Goal: Information Seeking & Learning: Understand process/instructions

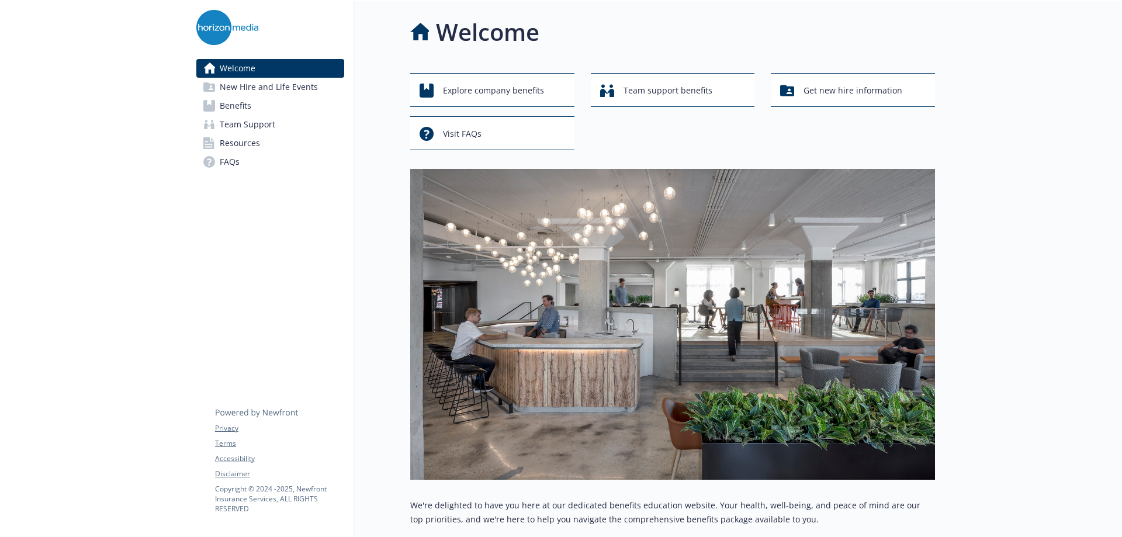
click at [215, 108] on icon at bounding box center [209, 106] width 12 height 12
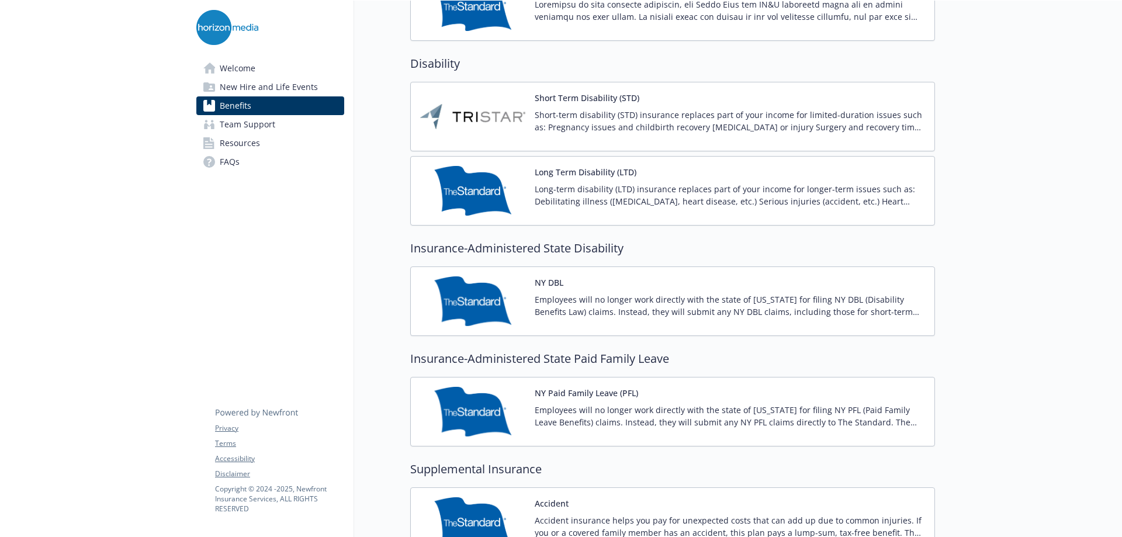
click at [565, 111] on p "Short-term disability (STD) insurance replaces part of your income for limited-…" at bounding box center [730, 121] width 390 height 25
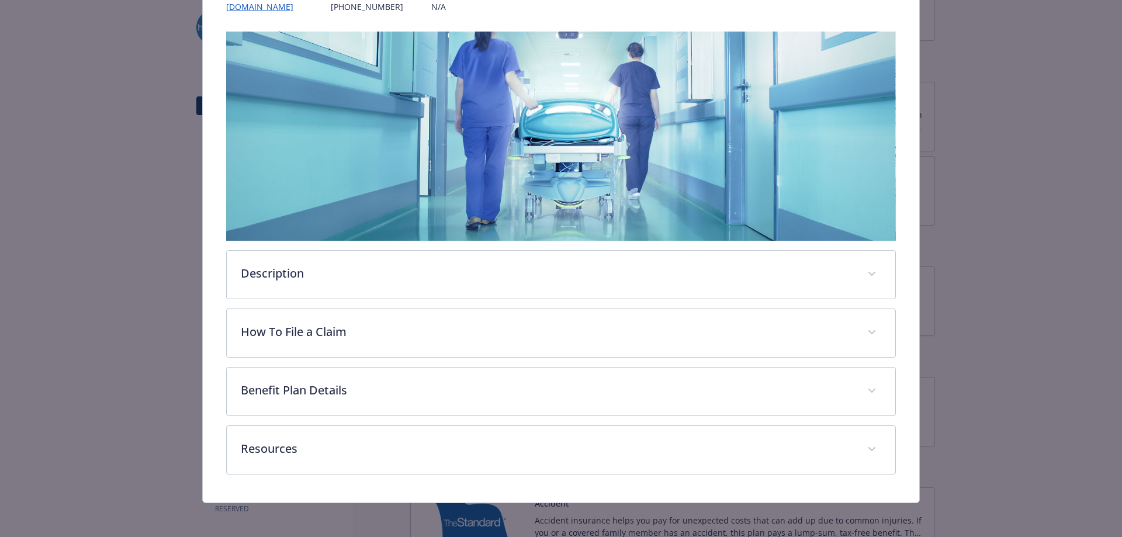
scroll to position [167, 0]
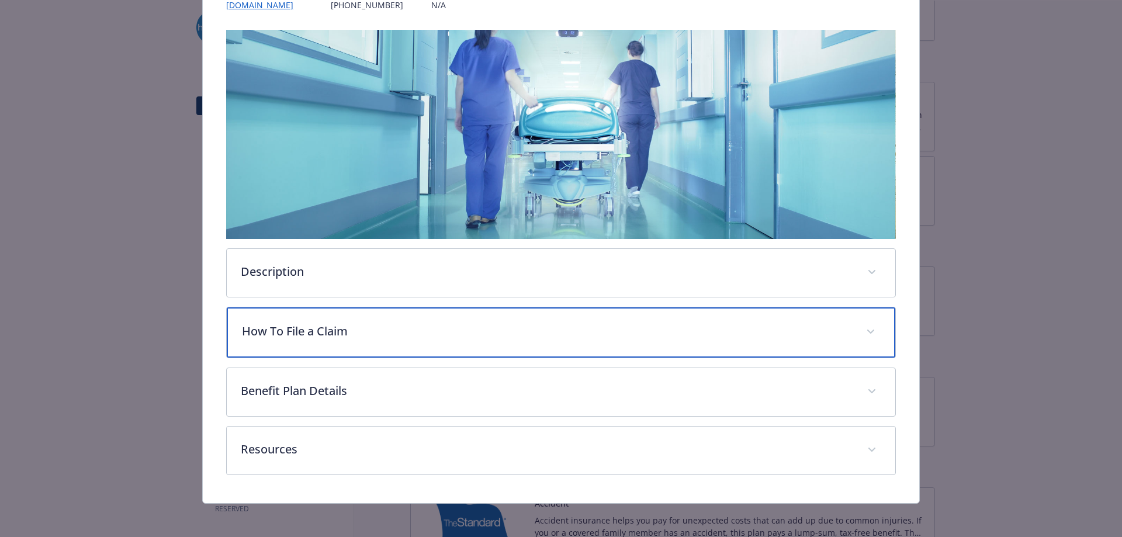
click at [358, 337] on p "How To File a Claim" at bounding box center [547, 332] width 611 height 18
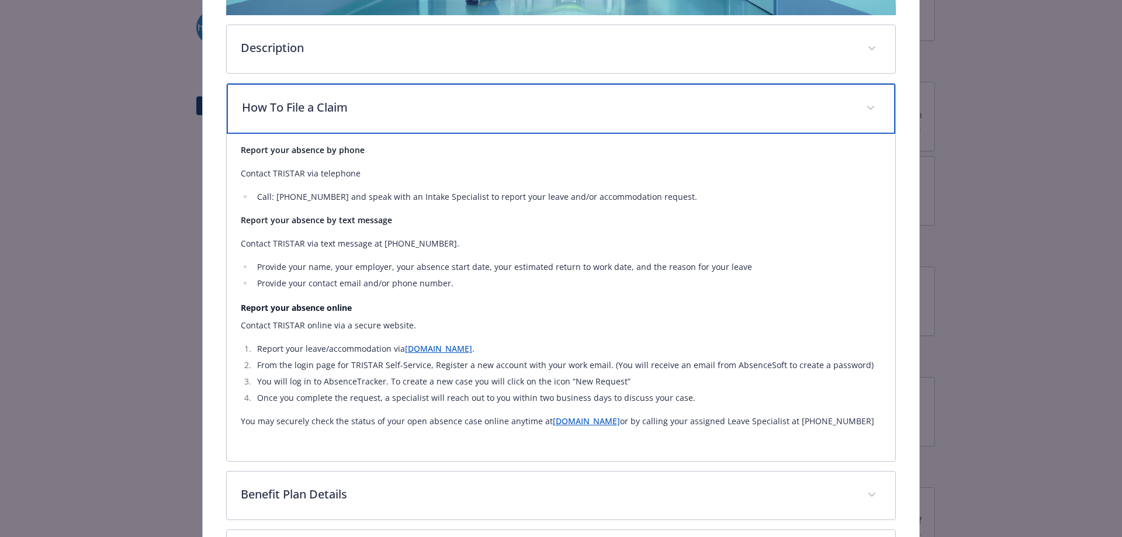
scroll to position [401, 0]
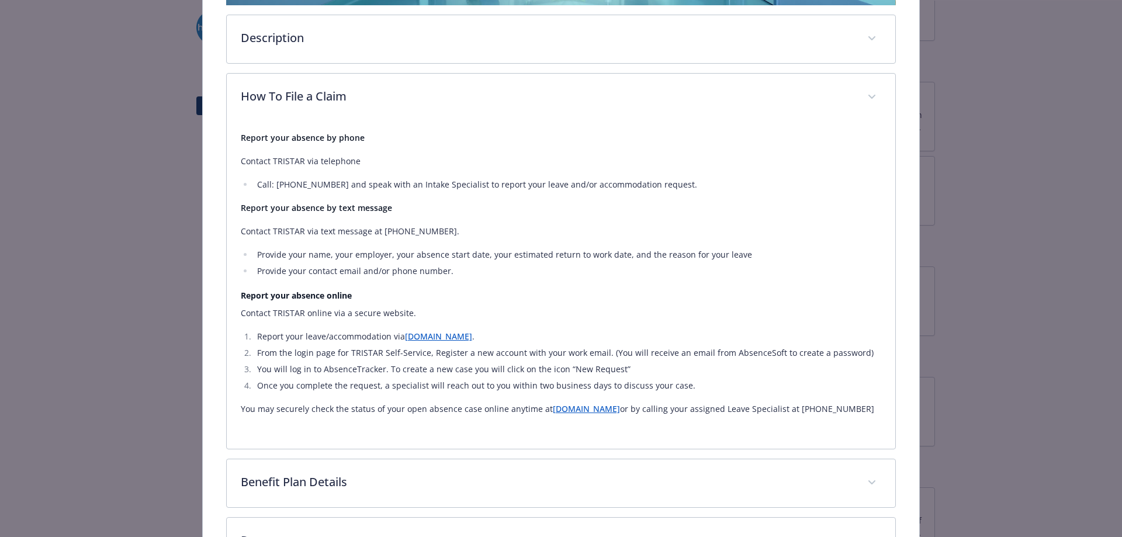
click at [434, 334] on link "[DOMAIN_NAME]" at bounding box center [438, 336] width 67 height 11
drag, startPoint x: 385, startPoint y: 383, endPoint x: 704, endPoint y: 382, distance: 319.2
click at [704, 382] on li "Once you complete the request, a specialist will reach out to you within two bu…" at bounding box center [568, 386] width 628 height 14
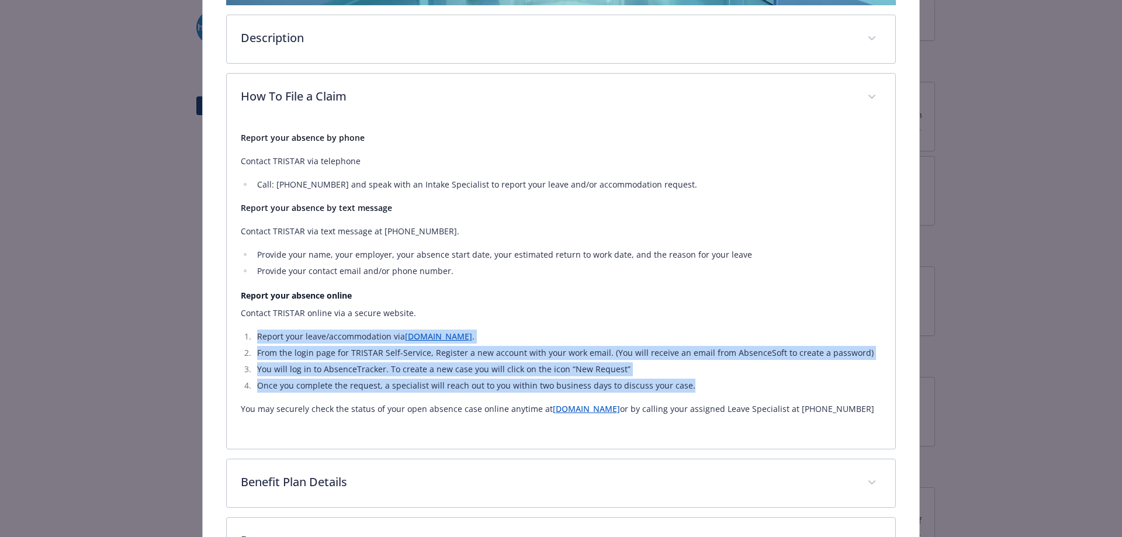
drag, startPoint x: 696, startPoint y: 387, endPoint x: 212, endPoint y: 341, distance: 486.7
click at [212, 341] on div "Short Term Disability (STD) Website [DOMAIN_NAME] Phone [PHONE_NUMBER] Group nu…" at bounding box center [561, 128] width 717 height 934
click at [355, 351] on li "From the login page for TRISTAR Self-Service, Register a new account with your …" at bounding box center [568, 353] width 628 height 14
